Goal: Use online tool/utility: Utilize a website feature to perform a specific function

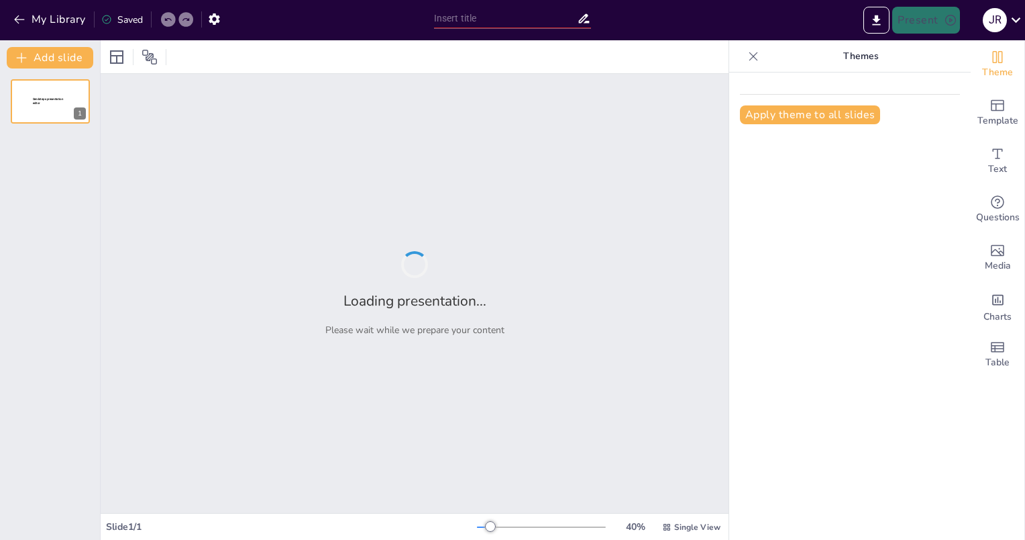
type input "Understanding the Present Simple: Rules, Examples, and Exercises"
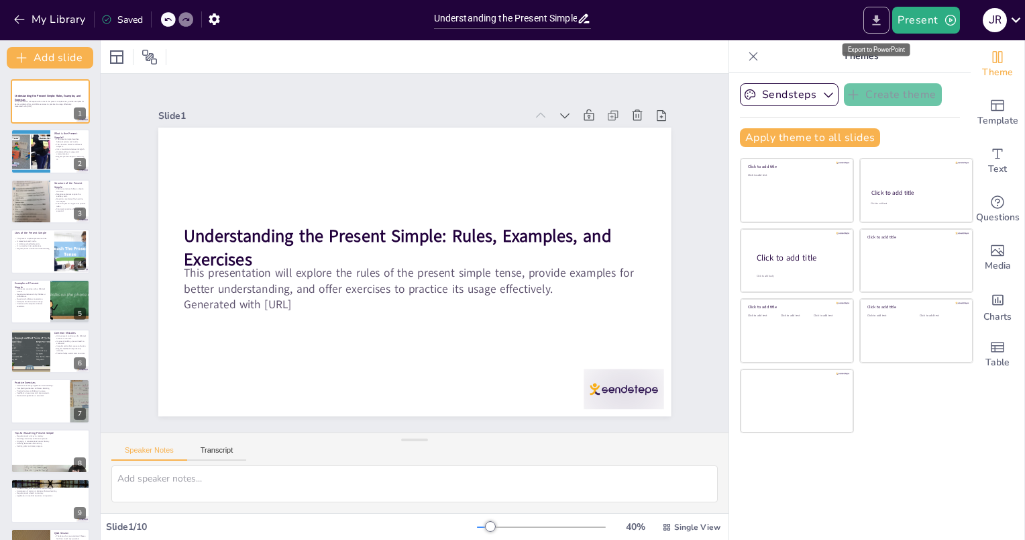
click at [879, 23] on icon "Export to PowerPoint" at bounding box center [877, 20] width 14 height 14
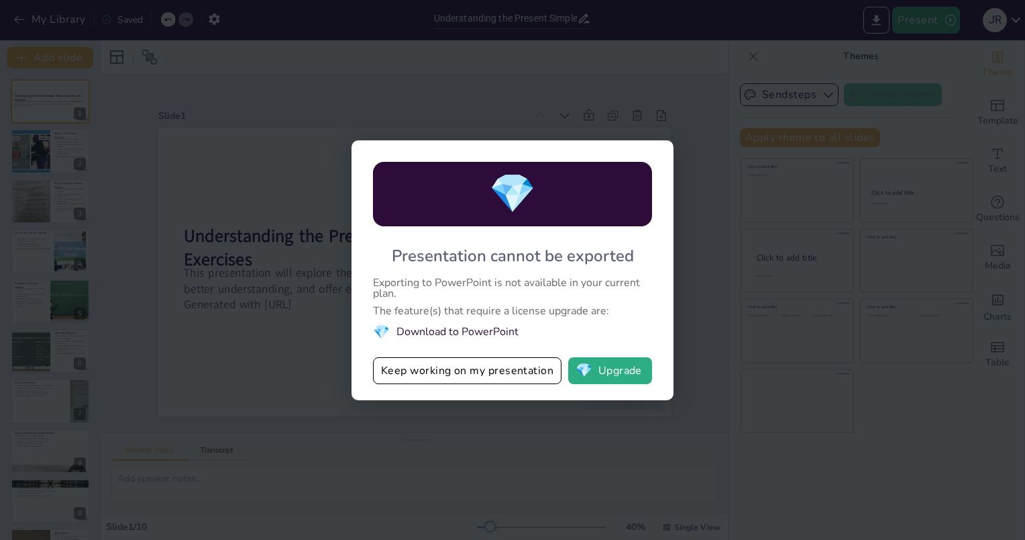
click at [472, 331] on li "💎 Download to PowerPoint" at bounding box center [512, 332] width 279 height 18
click at [280, 330] on div "💎 Presentation cannot be exported Exporting to PowerPoint is not available in y…" at bounding box center [512, 270] width 1025 height 540
click at [516, 365] on button "Keep working on my presentation" at bounding box center [467, 370] width 189 height 27
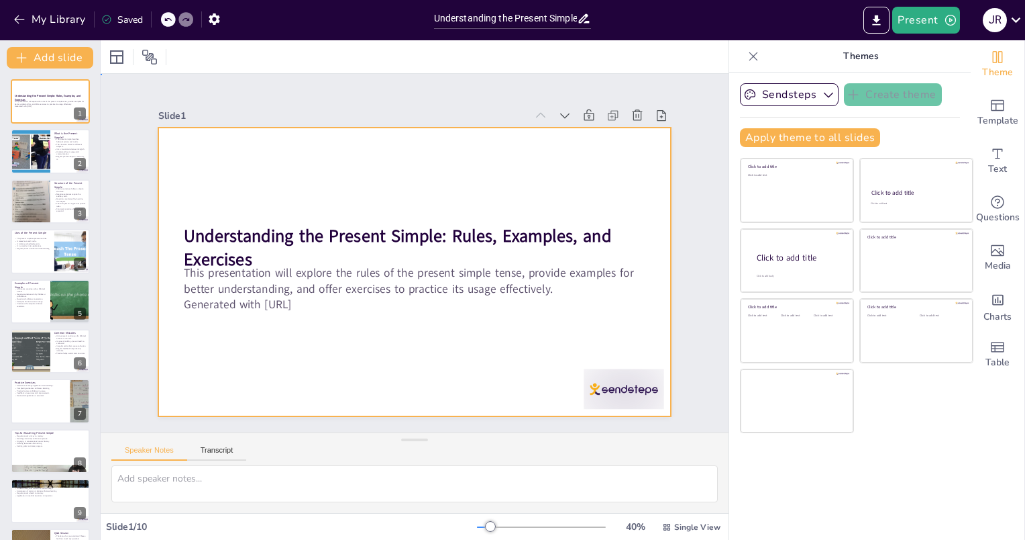
click at [515, 366] on div at bounding box center [405, 269] width 589 height 507
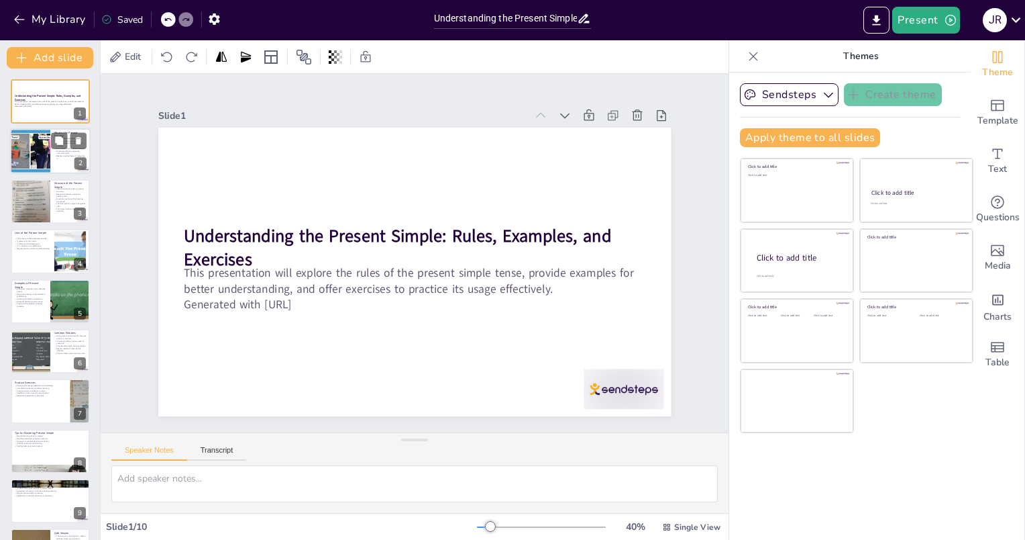
click at [46, 149] on div at bounding box center [30, 152] width 81 height 46
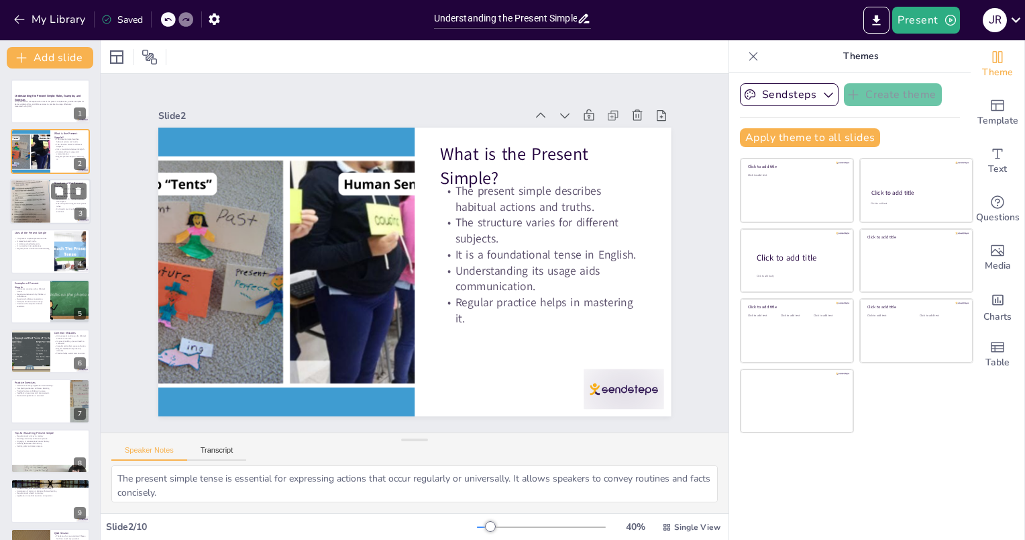
click at [55, 179] on div at bounding box center [50, 202] width 81 height 46
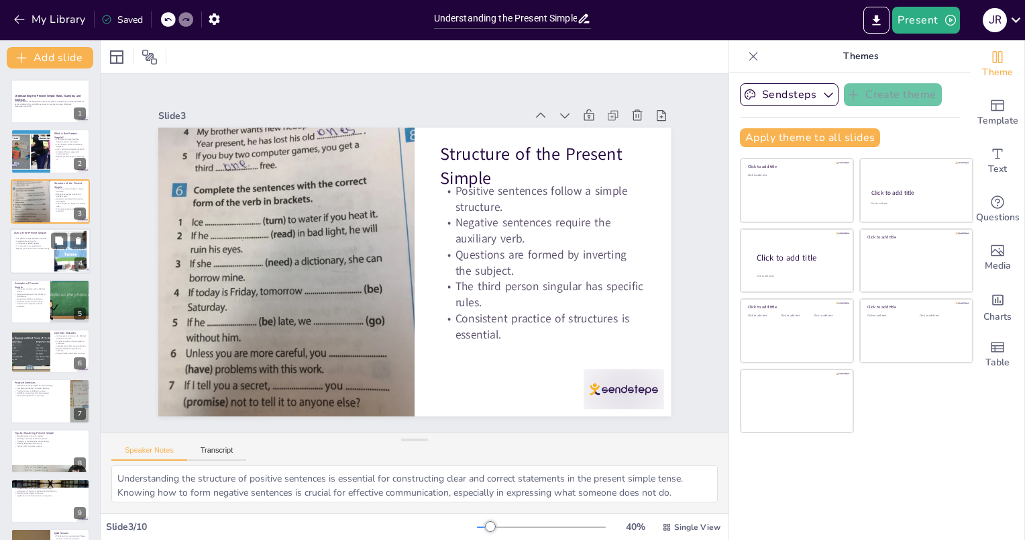
click at [36, 237] on p "The present simple expresses routines." at bounding box center [32, 238] width 36 height 3
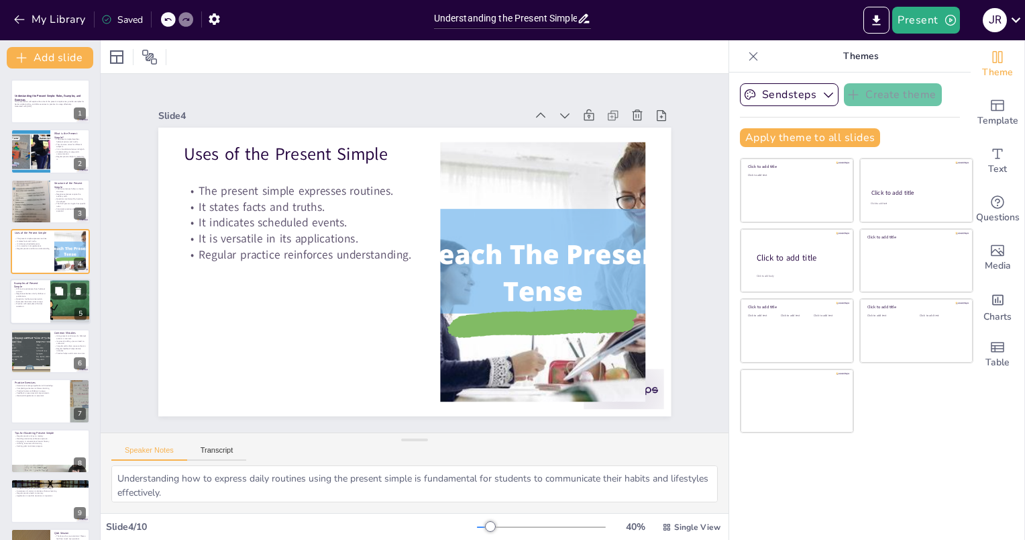
click at [32, 290] on p "Affirmative sentences show habitual actions." at bounding box center [30, 289] width 32 height 5
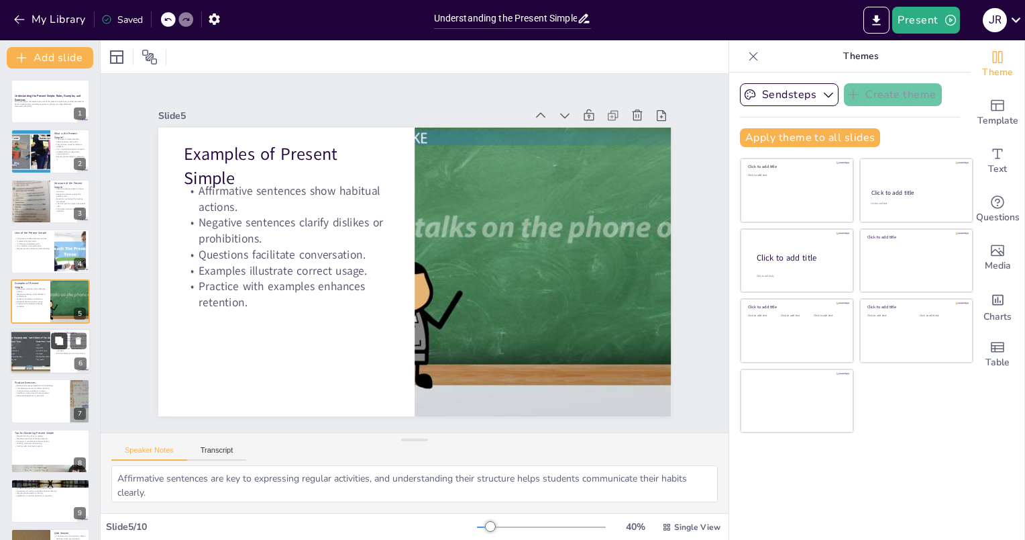
click at [54, 344] on button at bounding box center [59, 340] width 16 height 16
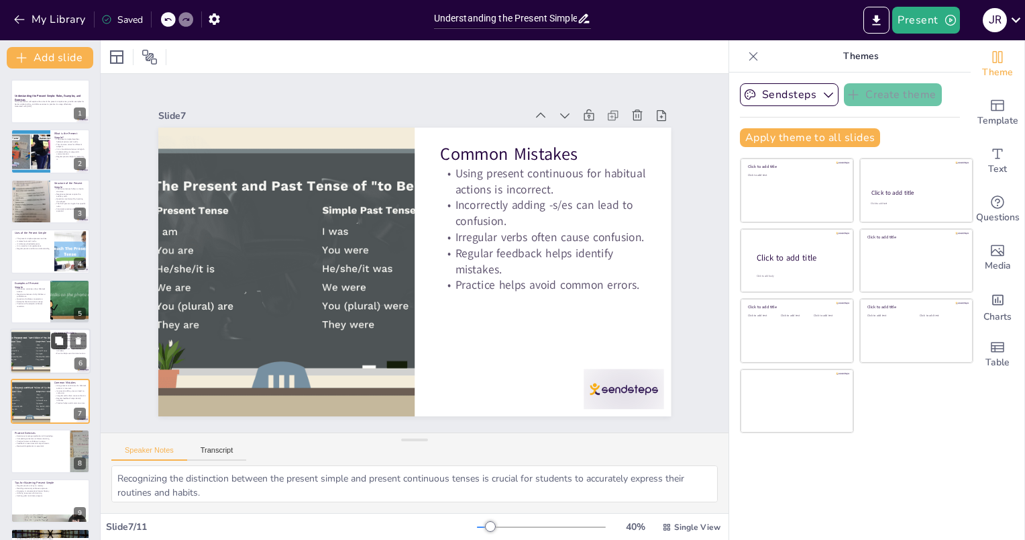
scroll to position [94, 0]
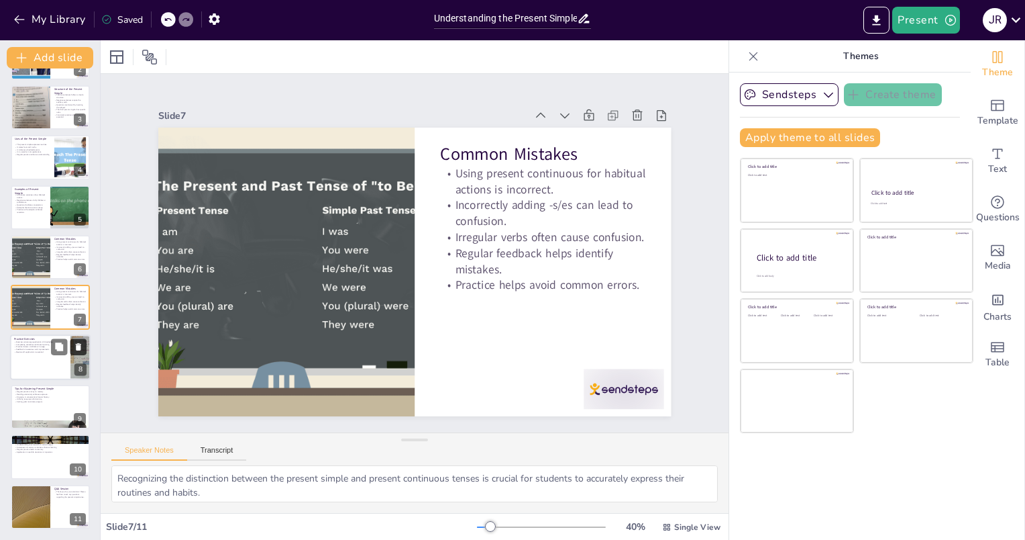
click at [70, 352] on button at bounding box center [78, 346] width 16 height 16
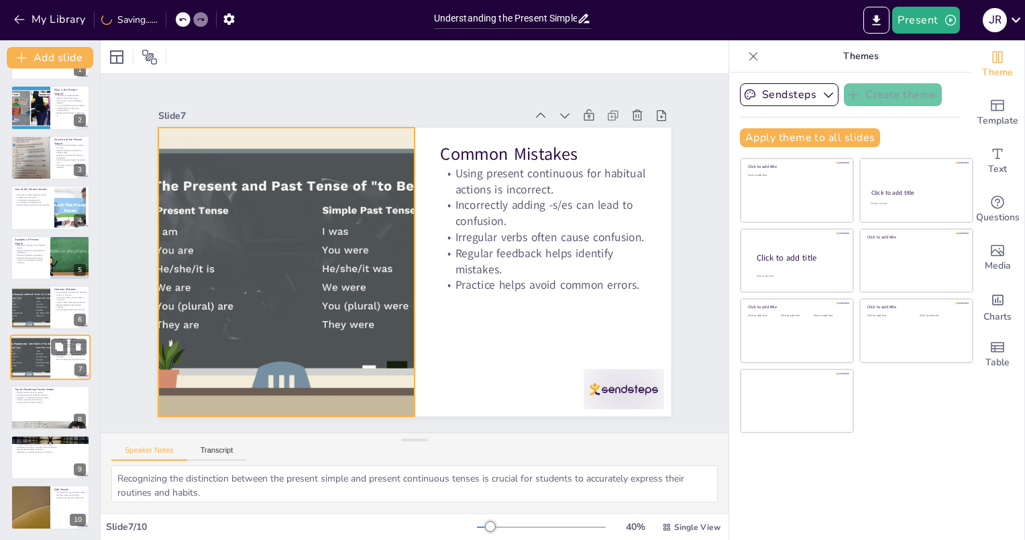
click at [39, 348] on div at bounding box center [30, 358] width 68 height 46
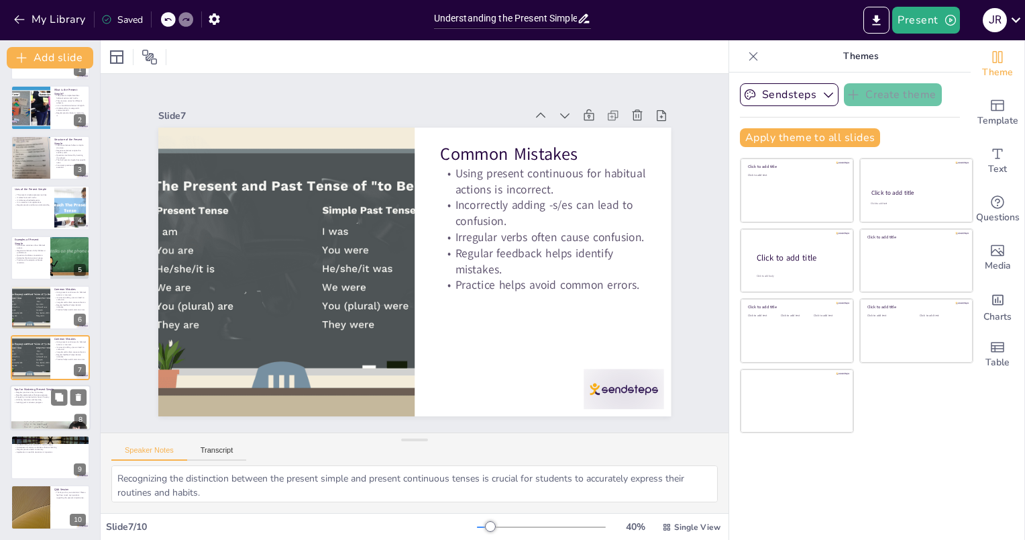
click at [21, 405] on div at bounding box center [50, 408] width 81 height 46
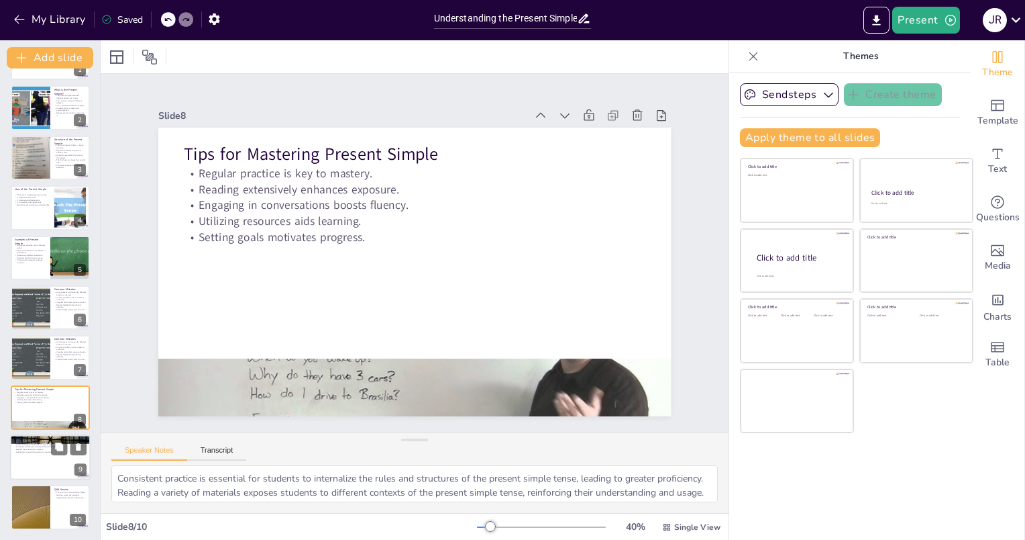
click at [23, 440] on p "The present simple is vital for communication." at bounding box center [50, 441] width 72 height 3
type textarea "Mastering the present simple tense is essential for effective communication in …"
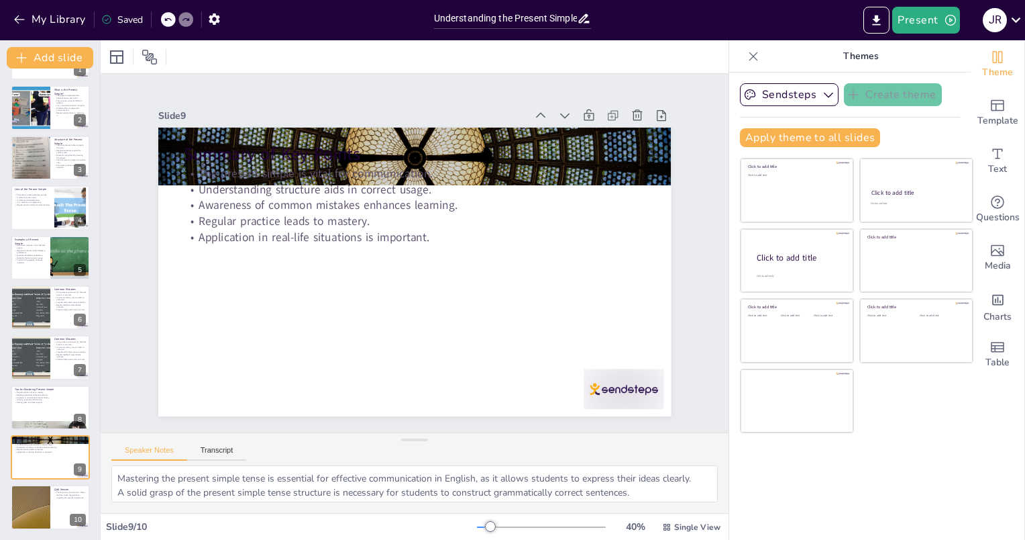
click at [28, 481] on div "Understanding the Present Simple: Rules, Examples, and Exercises This presentat…" at bounding box center [50, 283] width 100 height 494
click at [54, 489] on button at bounding box center [59, 497] width 16 height 16
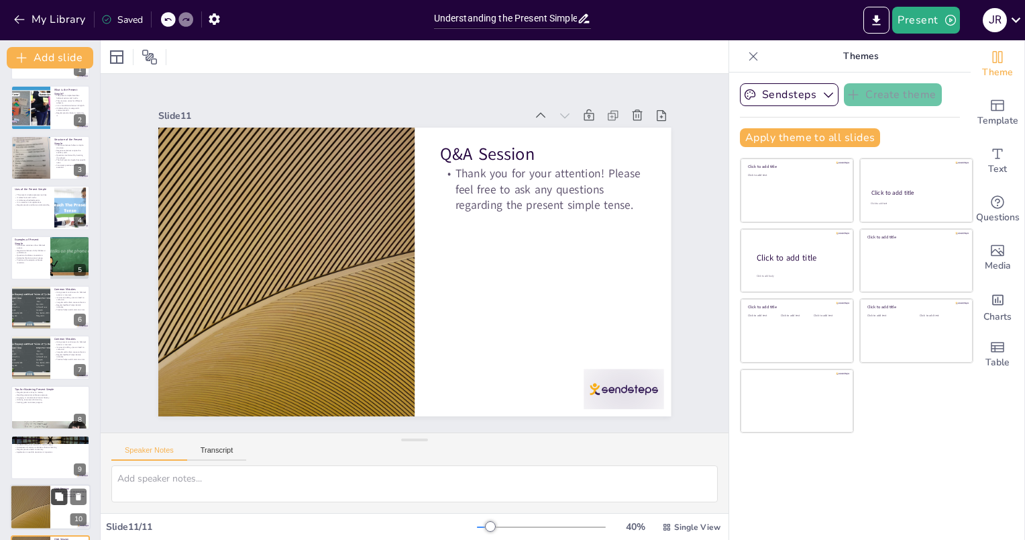
scroll to position [94, 0]
